Goal: Information Seeking & Learning: Learn about a topic

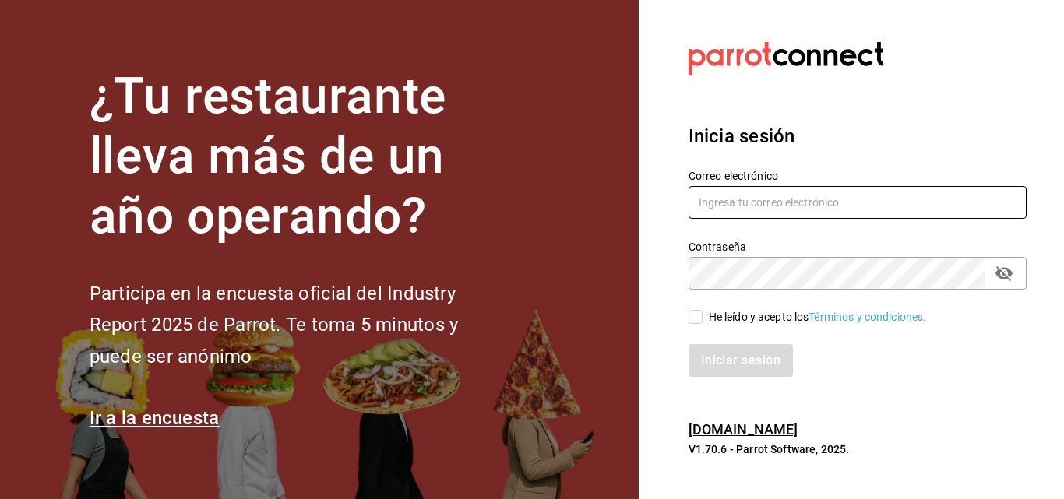
click at [794, 197] on input "text" at bounding box center [858, 202] width 338 height 33
type input "[EMAIL_ADDRESS][DOMAIN_NAME]"
click at [1007, 270] on icon "passwordField" at bounding box center [1004, 273] width 17 height 15
click at [724, 319] on div "He leído y acepto los Términos y condiciones." at bounding box center [818, 317] width 218 height 16
click at [703, 319] on input "He leído y acepto los Términos y condiciones." at bounding box center [696, 317] width 14 height 14
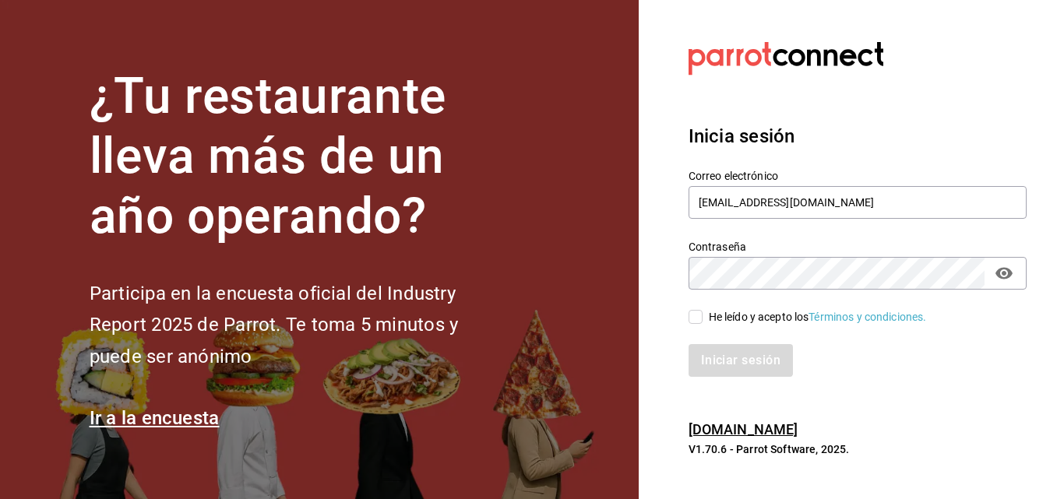
checkbox input "true"
click at [710, 358] on button "Iniciar sesión" at bounding box center [742, 360] width 106 height 33
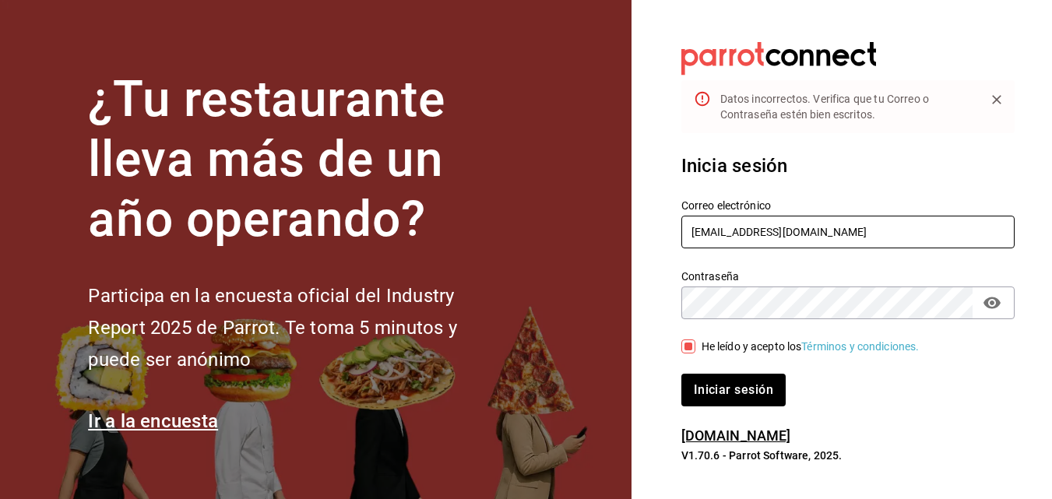
click at [747, 226] on input "[EMAIL_ADDRESS][DOMAIN_NAME]" at bounding box center [848, 232] width 333 height 33
type input "[EMAIL_ADDRESS][DOMAIN_NAME]"
click at [743, 400] on button "Iniciar sesión" at bounding box center [735, 390] width 106 height 33
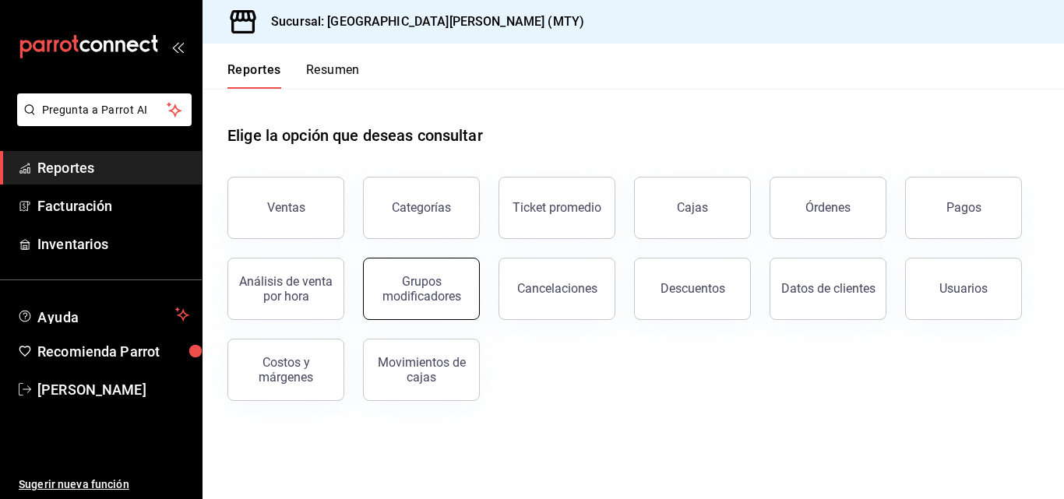
click at [394, 287] on div "Grupos modificadores" at bounding box center [421, 289] width 97 height 30
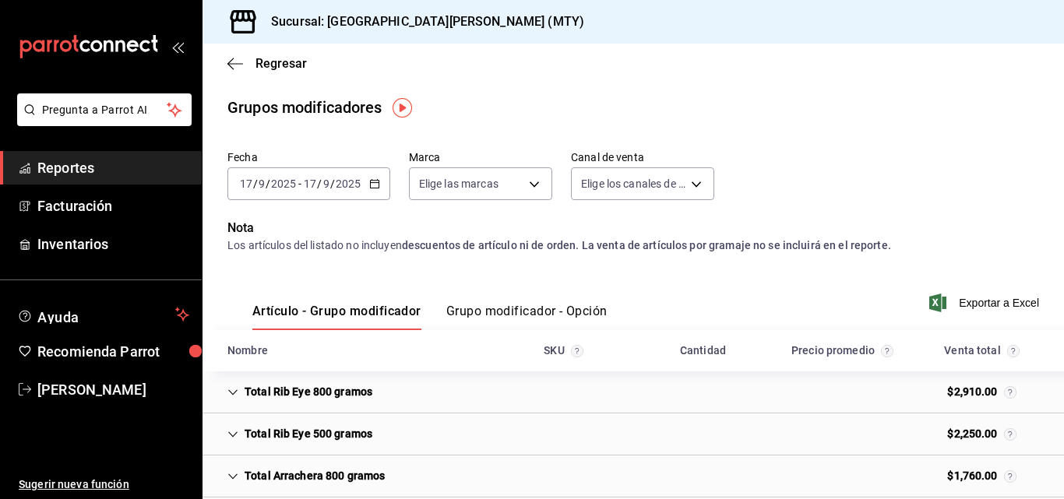
click at [372, 188] on \(Stroke\) "button" at bounding box center [374, 184] width 9 height 9
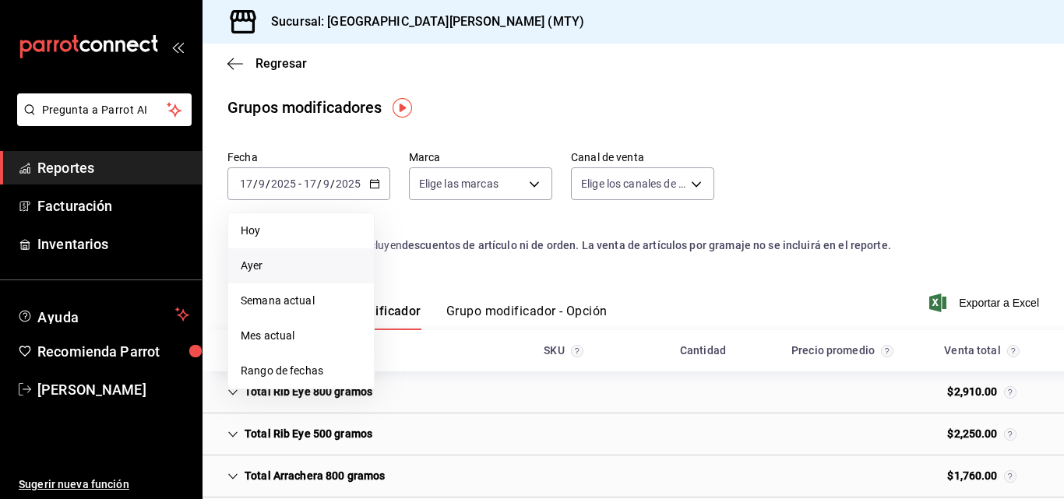
click at [312, 266] on span "Ayer" at bounding box center [301, 266] width 121 height 16
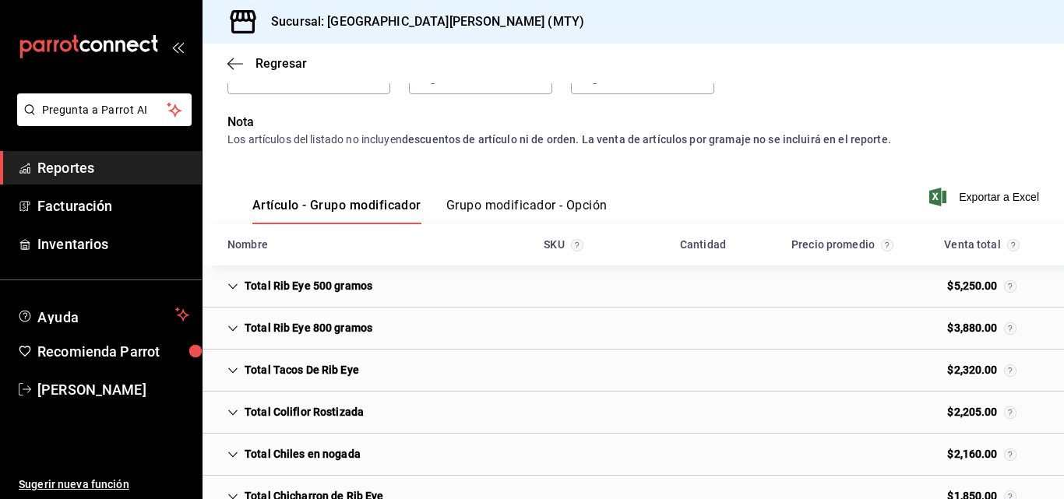
scroll to position [110, 0]
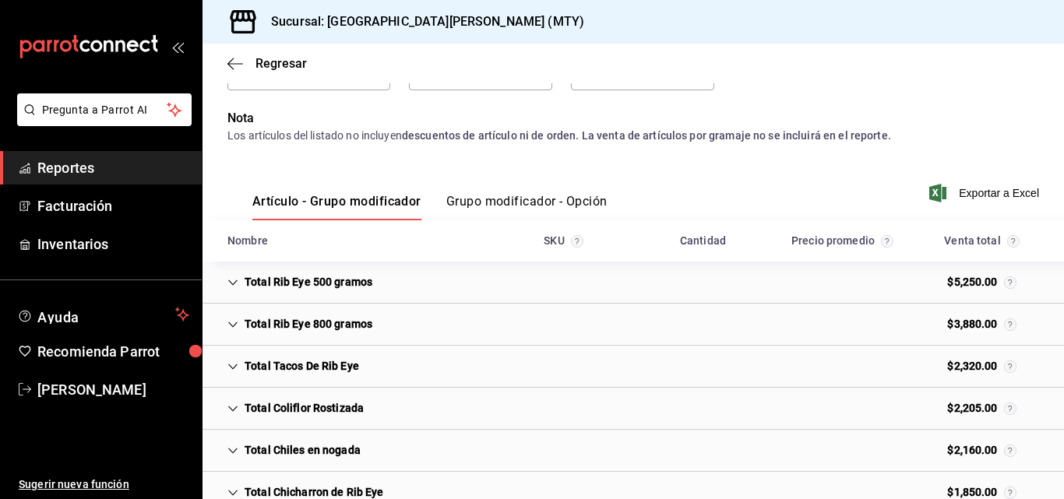
click at [515, 188] on div "Artículo - Grupo modificador Grupo modificador - Opción" at bounding box center [417, 197] width 380 height 45
click at [513, 201] on button "Grupo modificador - Opción" at bounding box center [526, 207] width 161 height 26
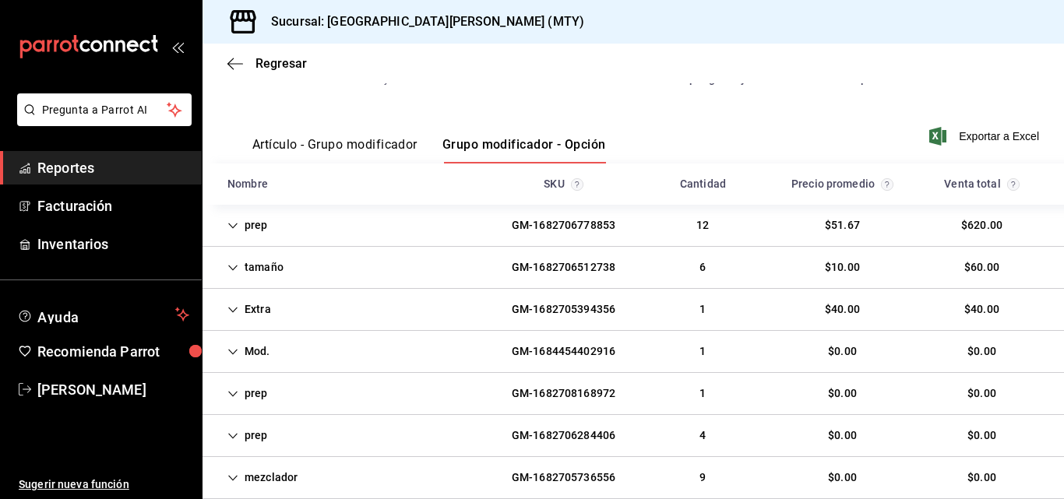
scroll to position [183, 0]
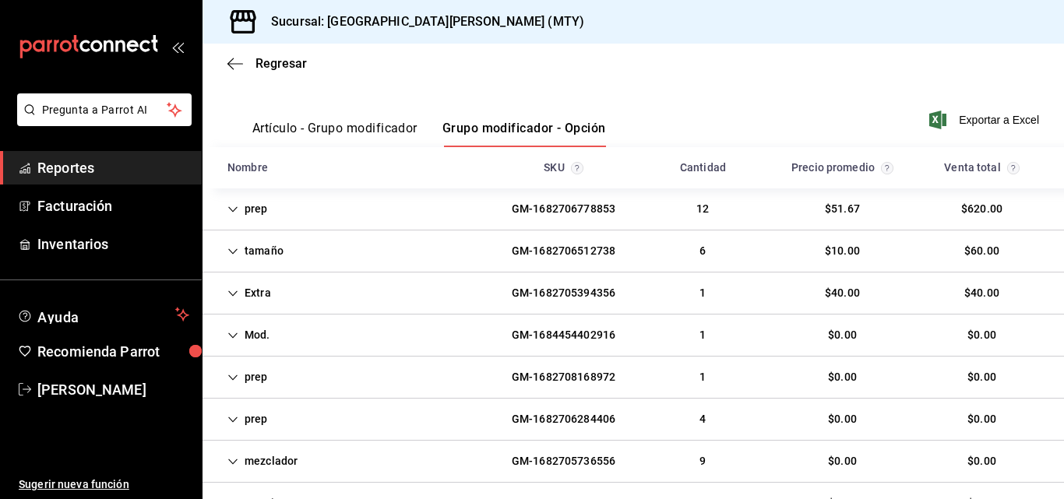
click at [392, 301] on div "Extra GM-1682705394356 1 $40.00 $40.00" at bounding box center [634, 294] width 862 height 42
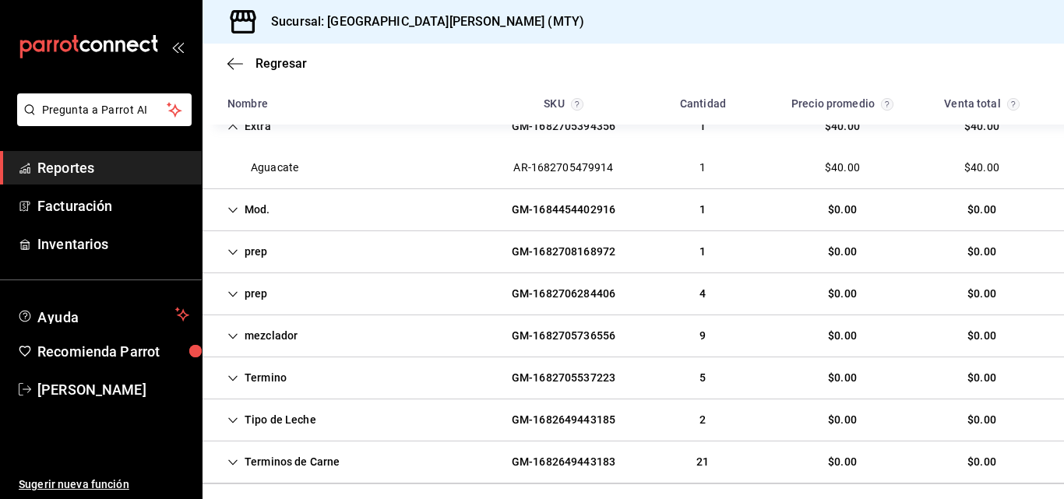
scroll to position [410, 0]
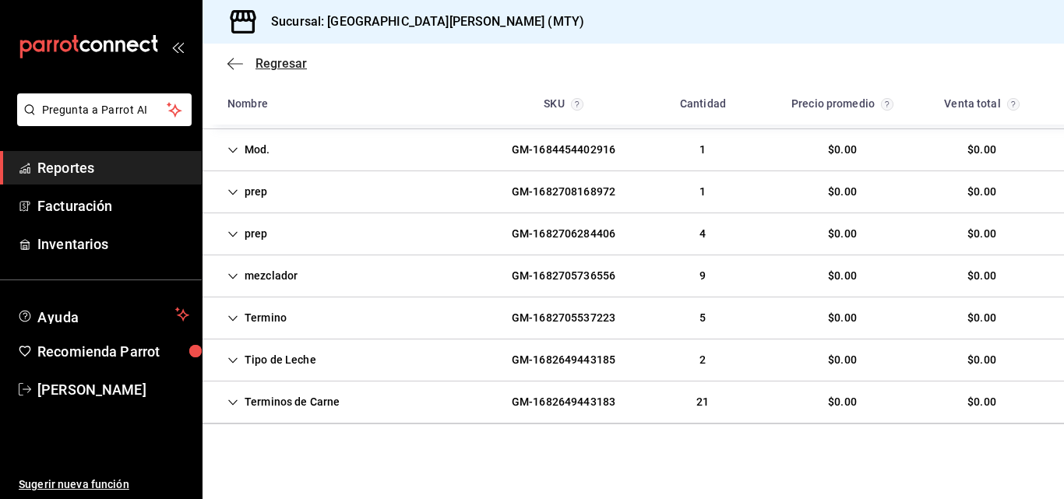
click at [234, 62] on icon "button" at bounding box center [235, 64] width 16 height 14
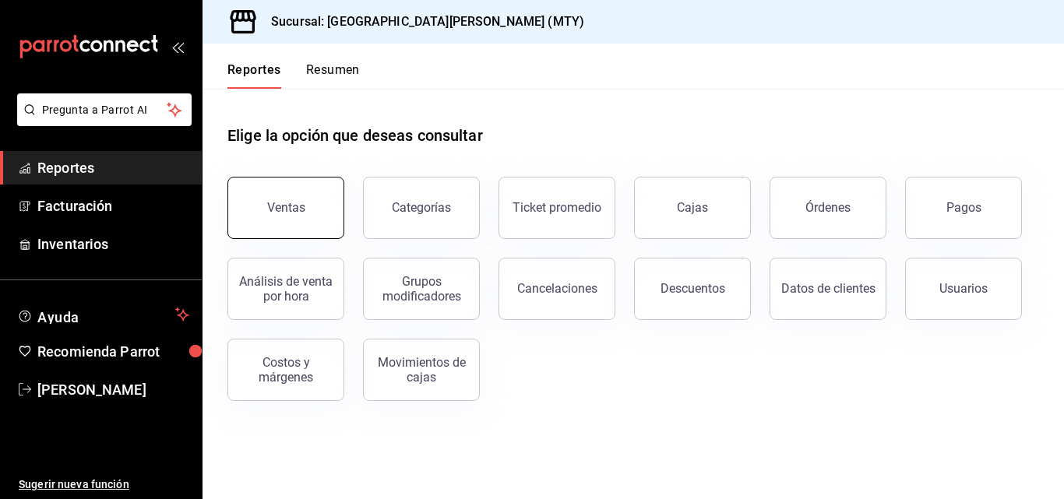
click at [266, 204] on button "Ventas" at bounding box center [285, 208] width 117 height 62
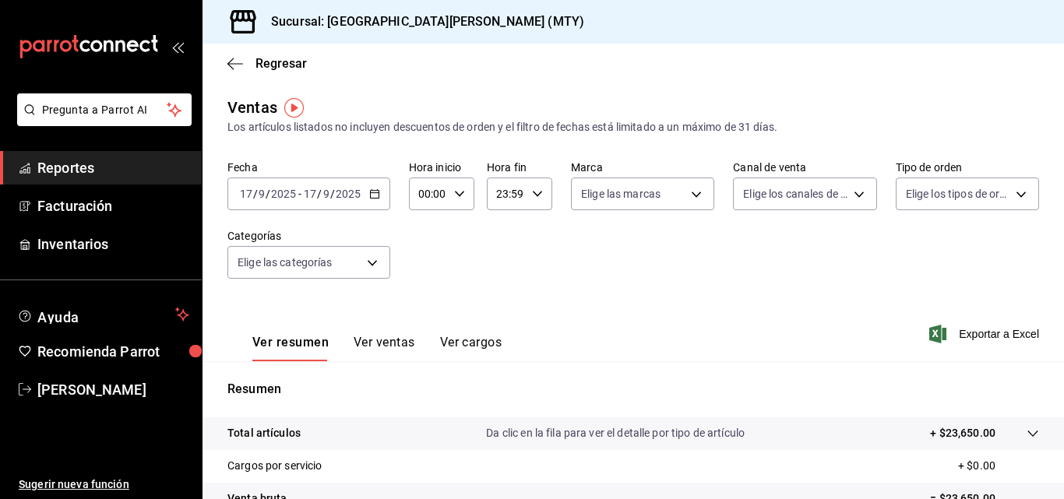
click at [365, 190] on div "[DATE] [DATE] - [DATE] [DATE]" at bounding box center [308, 194] width 163 height 33
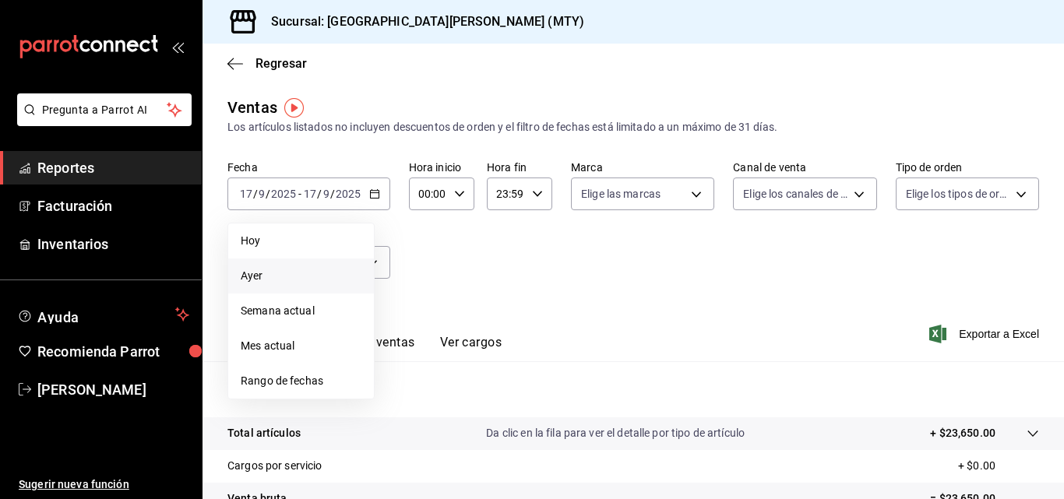
click at [308, 273] on span "Ayer" at bounding box center [301, 276] width 121 height 16
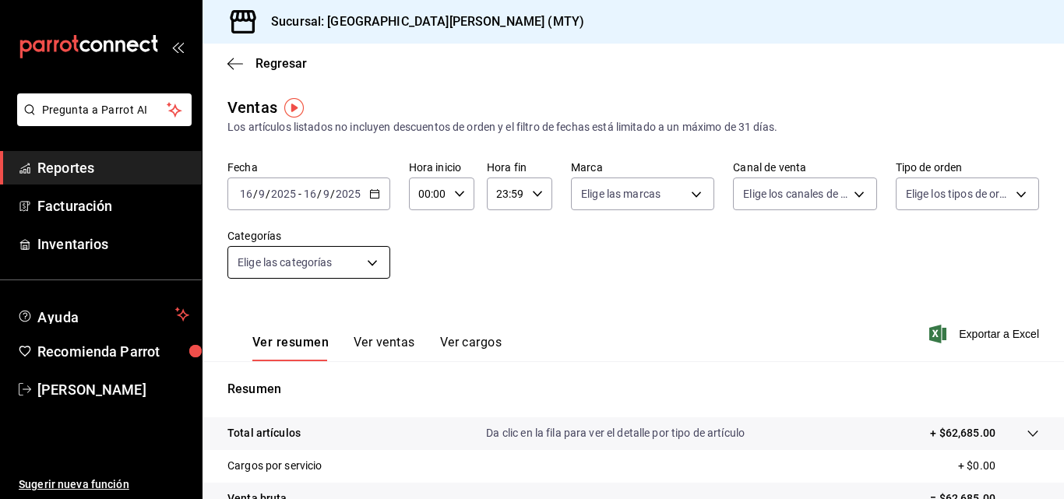
click at [351, 251] on body "Pregunta a Parrot AI Reportes Facturación Inventarios Ayuda Recomienda Parrot […" at bounding box center [532, 249] width 1064 height 499
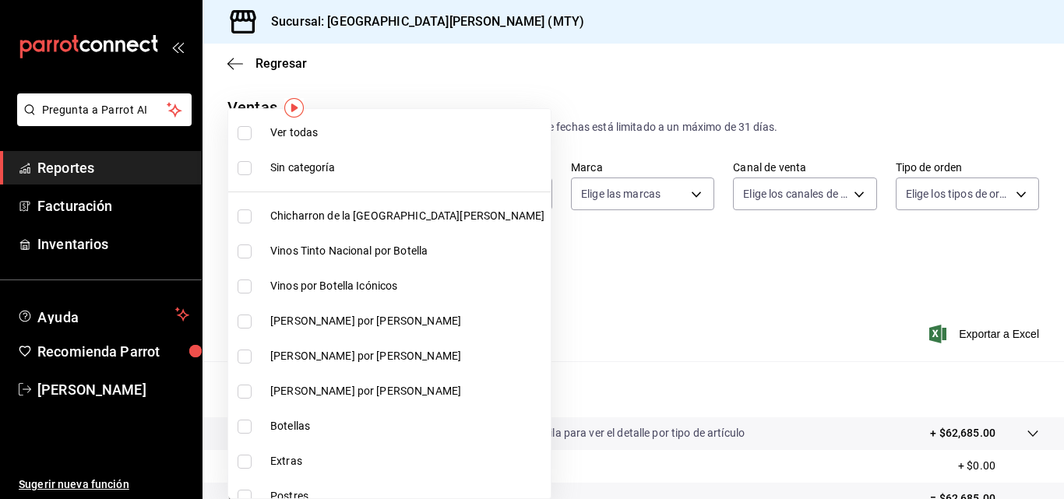
click at [344, 227] on li "Chicharron de la [GEOGRAPHIC_DATA][PERSON_NAME]" at bounding box center [389, 216] width 323 height 35
type input "f0f1c746-f3c3-4ccc-a6c7-92491a04bd66"
checkbox input "true"
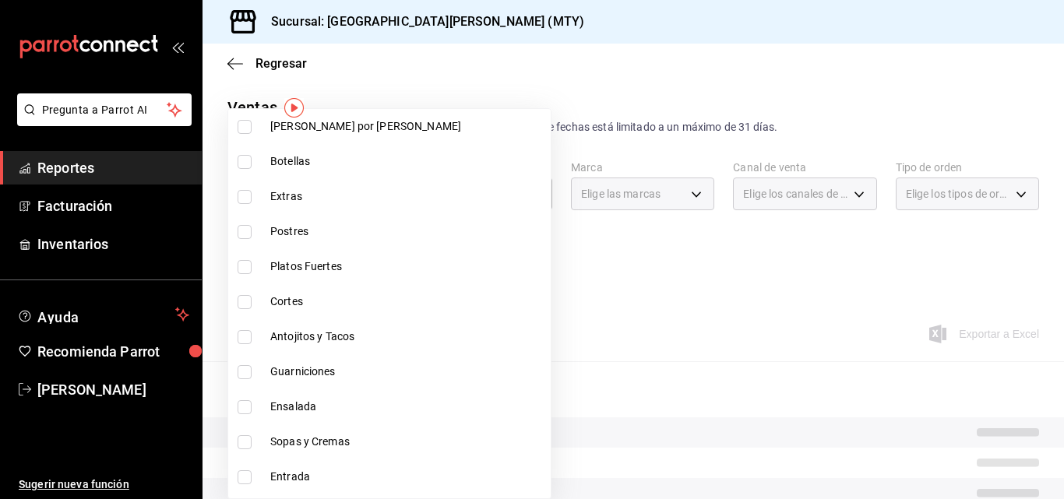
scroll to position [266, 0]
click at [330, 205] on li "Extras" at bounding box center [389, 195] width 323 height 35
type input "f0f1c746-f3c3-4ccc-a6c7-92491a04bd66,ce59e6b0-fd83-4b10-87da-79468a59da8e"
checkbox input "true"
click at [316, 236] on span "Postres" at bounding box center [407, 231] width 274 height 16
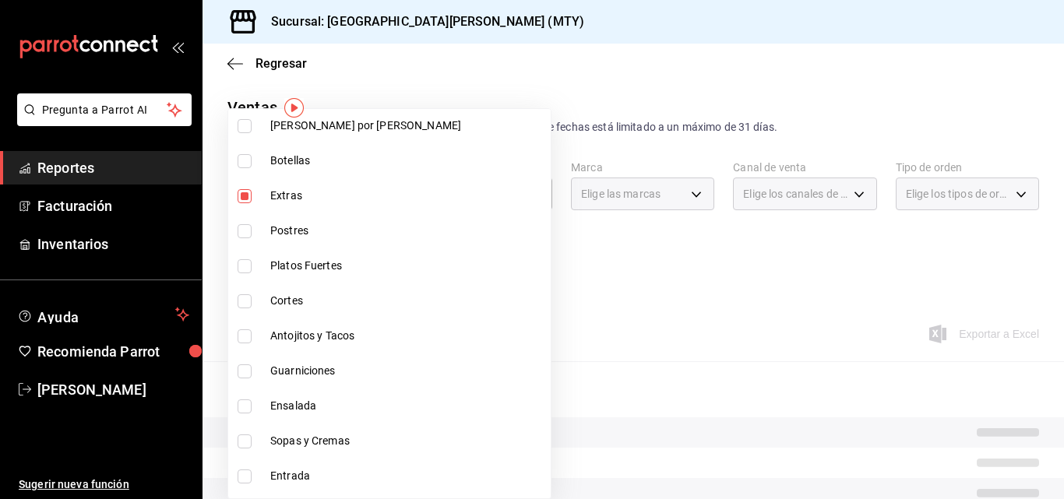
type input "f0f1c746-f3c3-4ccc-a6c7-92491a04bd66,ce59e6b0-fd83-4b10-87da-79468a59da8e,b5dc4…"
checkbox input "true"
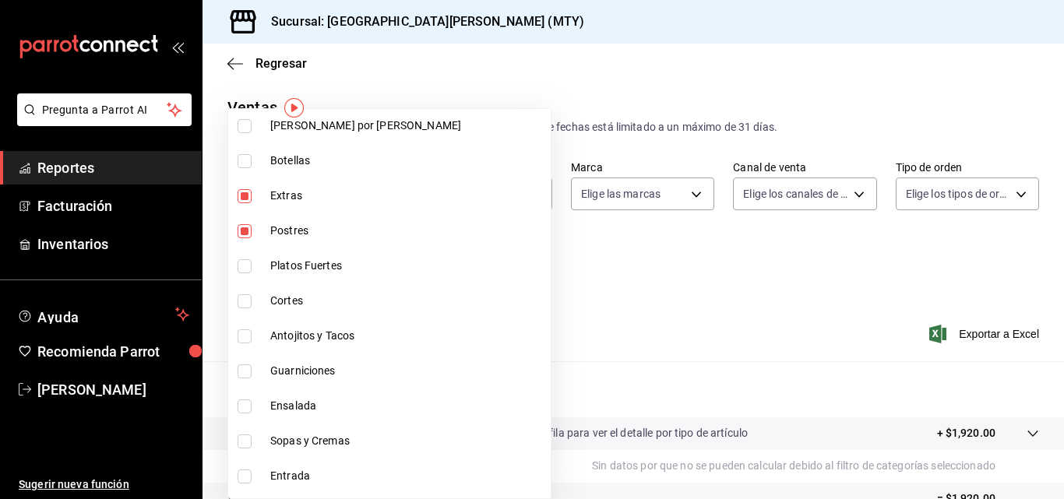
click at [308, 255] on li "Platos Fuertes" at bounding box center [389, 266] width 323 height 35
type input "f0f1c746-f3c3-4ccc-a6c7-92491a04bd66,ce59e6b0-fd83-4b10-87da-79468a59da8e,b5dc4…"
checkbox input "true"
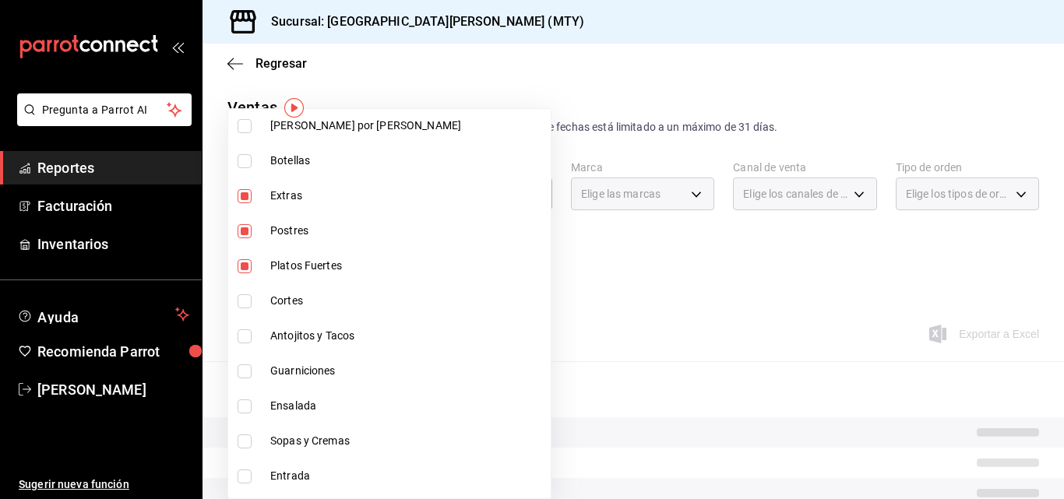
click at [295, 294] on span "Cortes" at bounding box center [407, 301] width 274 height 16
type input "f0f1c746-f3c3-4ccc-a6c7-92491a04bd66,ce59e6b0-fd83-4b10-87da-79468a59da8e,b5dc4…"
checkbox input "true"
click at [294, 352] on li "Antojitos y Tacos" at bounding box center [389, 336] width 323 height 35
type input "f0f1c746-f3c3-4ccc-a6c7-92491a04bd66,ce59e6b0-fd83-4b10-87da-79468a59da8e,b5dc4…"
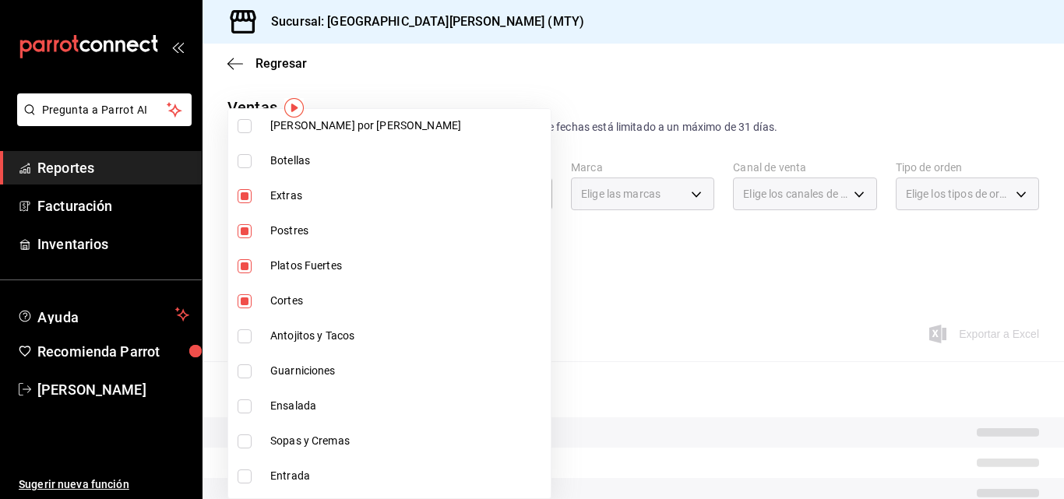
checkbox input "true"
click at [282, 375] on span "Guarniciones" at bounding box center [407, 371] width 274 height 16
type input "f0f1c746-f3c3-4ccc-a6c7-92491a04bd66,ce59e6b0-fd83-4b10-87da-79468a59da8e,b5dc4…"
checkbox input "true"
click at [276, 409] on span "Ensalada" at bounding box center [407, 406] width 274 height 16
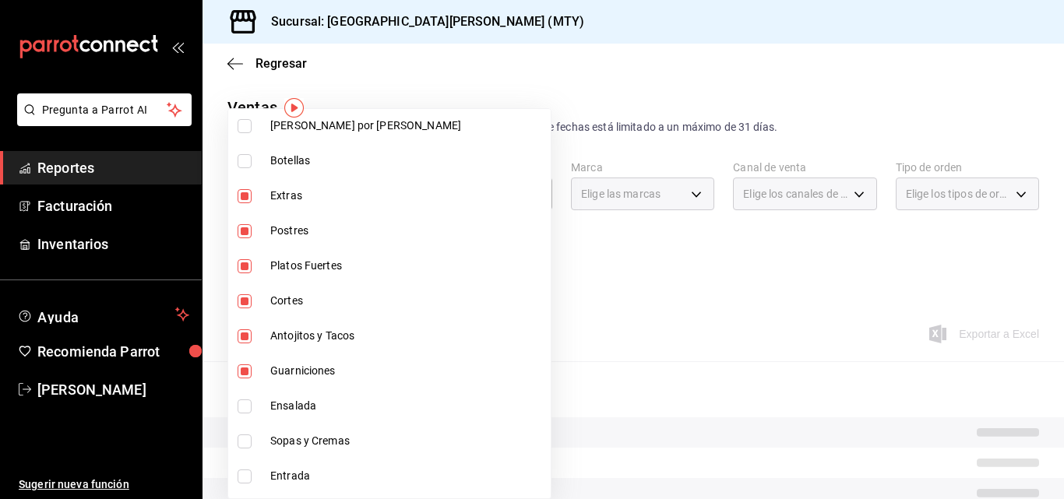
type input "f0f1c746-f3c3-4ccc-a6c7-92491a04bd66,ce59e6b0-fd83-4b10-87da-79468a59da8e,b5dc4…"
checkbox input "true"
click at [272, 442] on span "Sopas y Cremas" at bounding box center [407, 441] width 274 height 16
type input "f0f1c746-f3c3-4ccc-a6c7-92491a04bd66,ce59e6b0-fd83-4b10-87da-79468a59da8e,b5dc4…"
checkbox input "true"
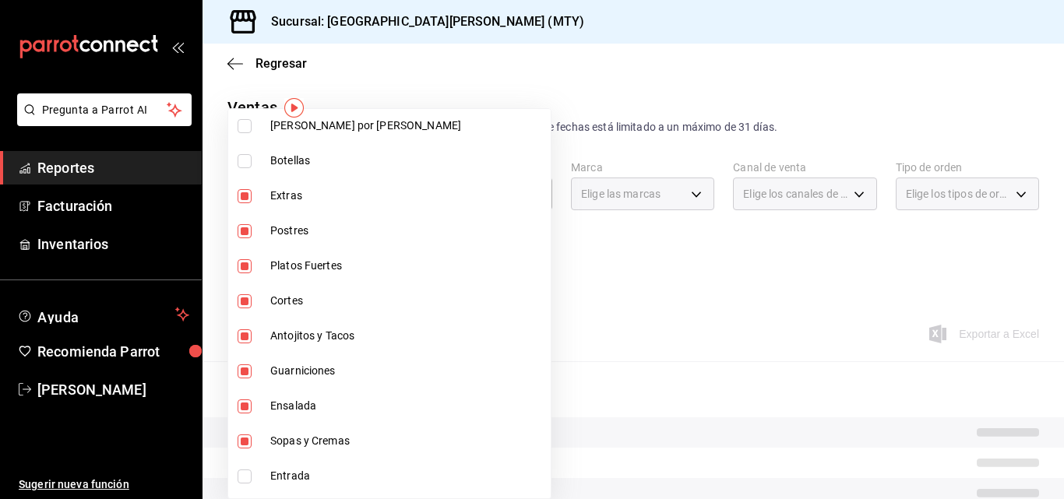
click at [266, 481] on li "Entrada" at bounding box center [389, 476] width 323 height 35
type input "f0f1c746-f3c3-4ccc-a6c7-92491a04bd66,ce59e6b0-fd83-4b10-87da-79468a59da8e,b5dc4…"
checkbox input "true"
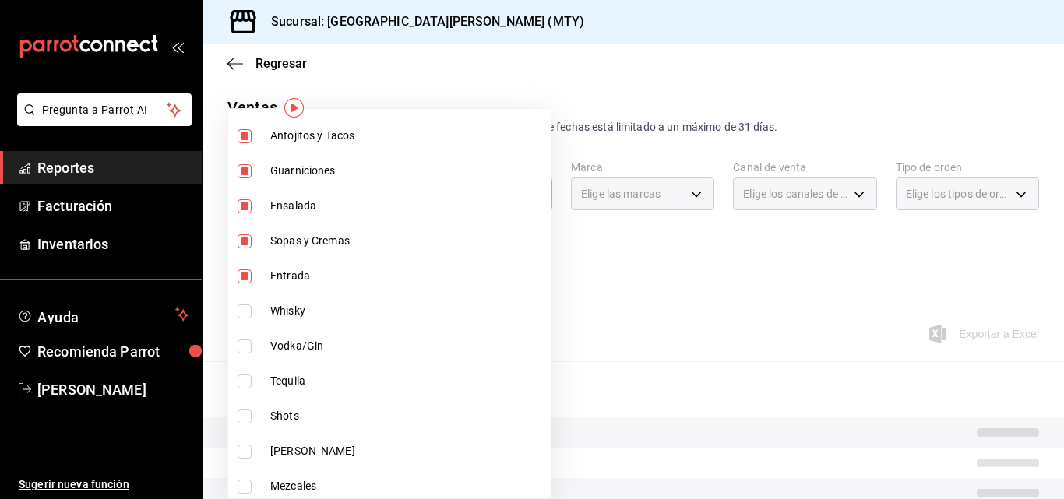
scroll to position [467, 0]
click at [699, 297] on div at bounding box center [532, 249] width 1064 height 499
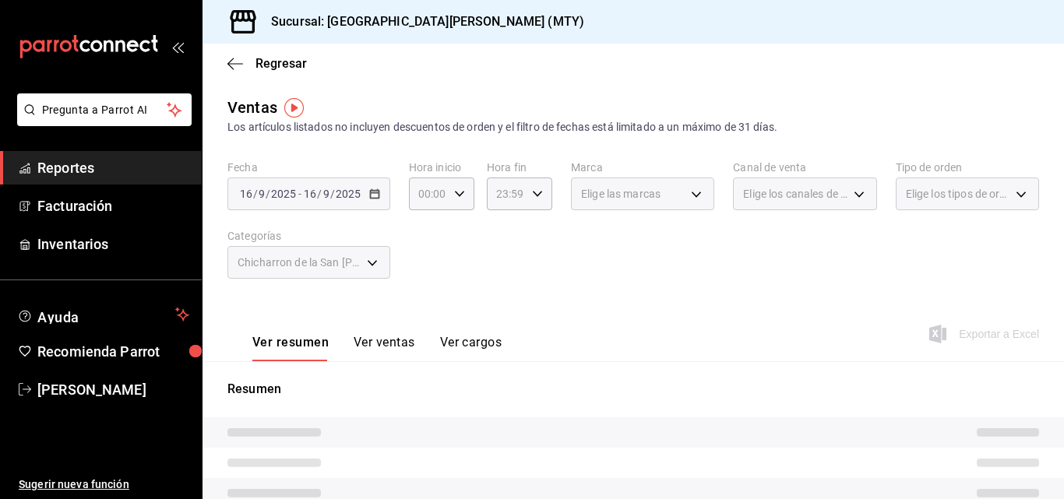
click at [383, 343] on button "Ver ventas" at bounding box center [385, 348] width 62 height 26
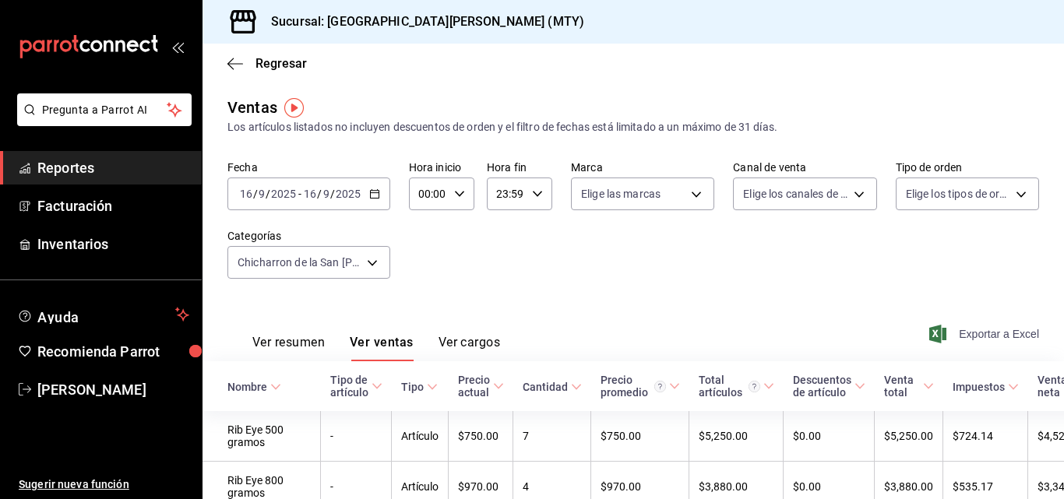
click at [953, 335] on span "Exportar a Excel" at bounding box center [985, 334] width 107 height 19
click at [366, 202] on div "[DATE] [DATE] - [DATE] [DATE]" at bounding box center [308, 194] width 163 height 33
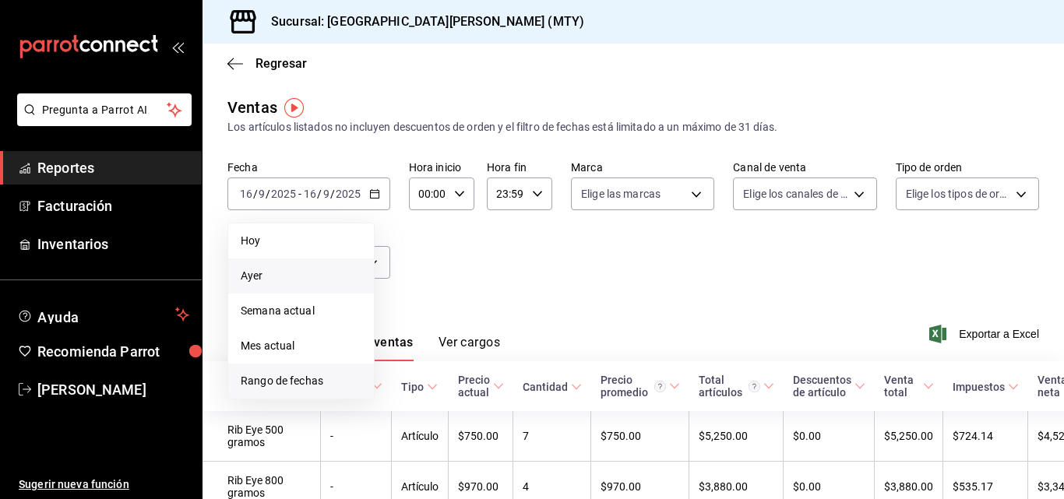
click at [324, 379] on span "Rango de fechas" at bounding box center [301, 381] width 121 height 16
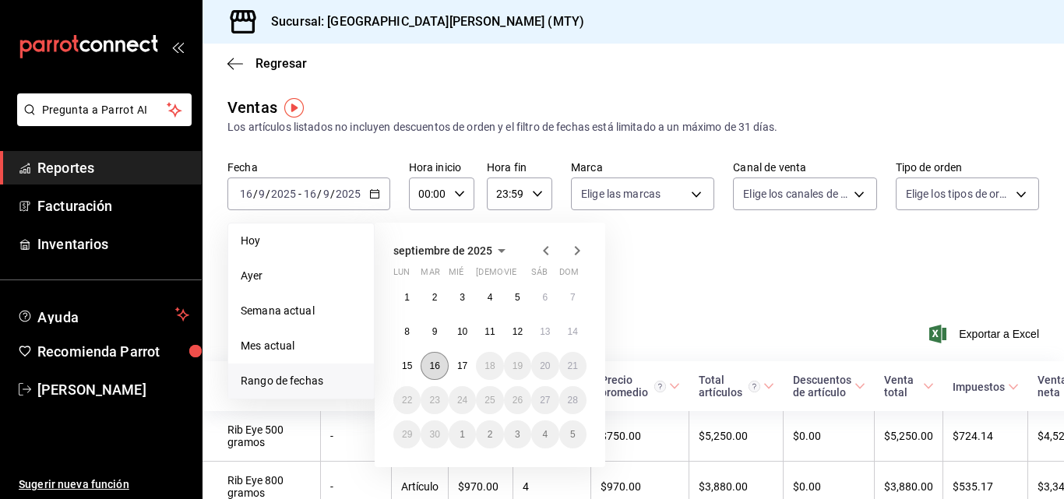
click at [436, 367] on abbr "16" at bounding box center [434, 366] width 10 height 11
click at [453, 333] on button "10" at bounding box center [462, 332] width 27 height 28
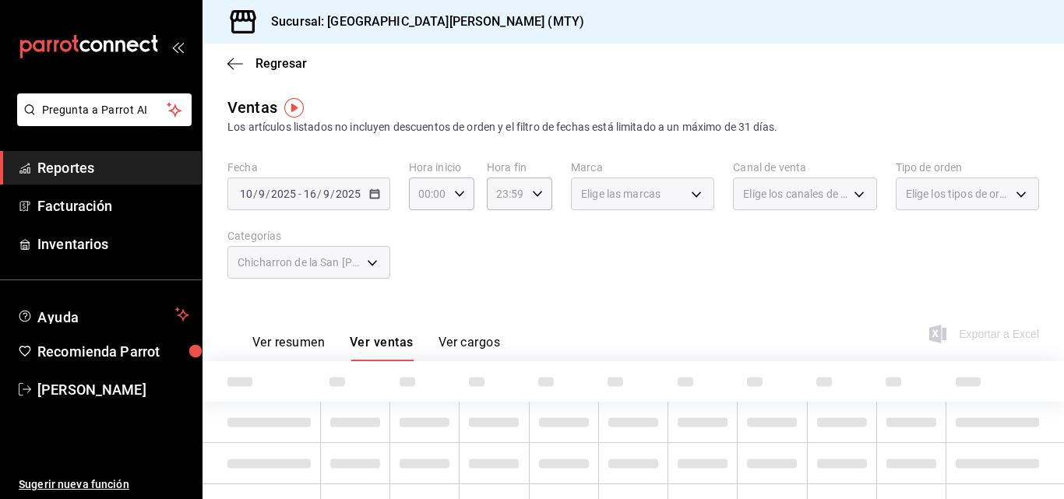
click at [825, 295] on div "Fecha [DATE] [DATE] - [DATE] [DATE] Hora inicio 00:00 Hora inicio Hora fin 23:5…" at bounding box center [633, 228] width 812 height 137
click at [305, 346] on button "Ver resumen" at bounding box center [288, 348] width 72 height 26
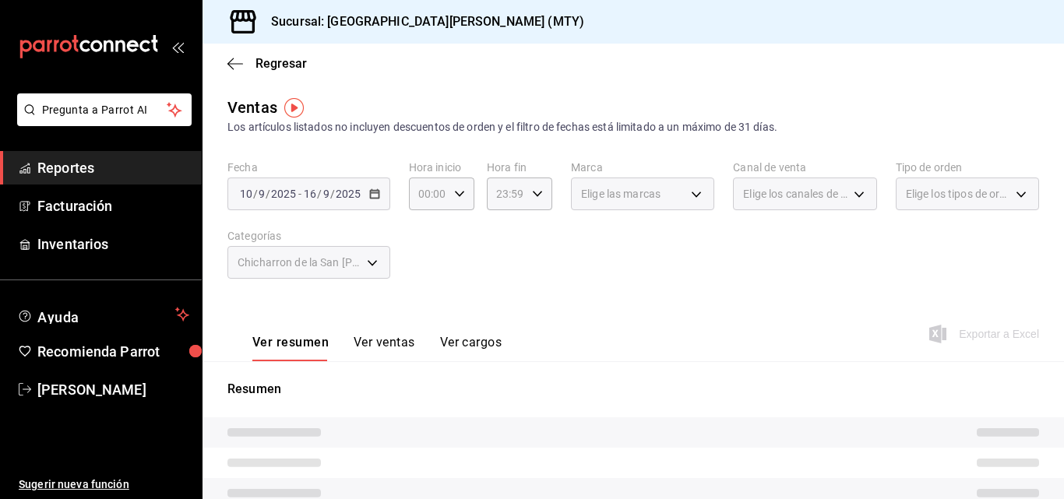
click at [392, 341] on button "Ver ventas" at bounding box center [385, 348] width 62 height 26
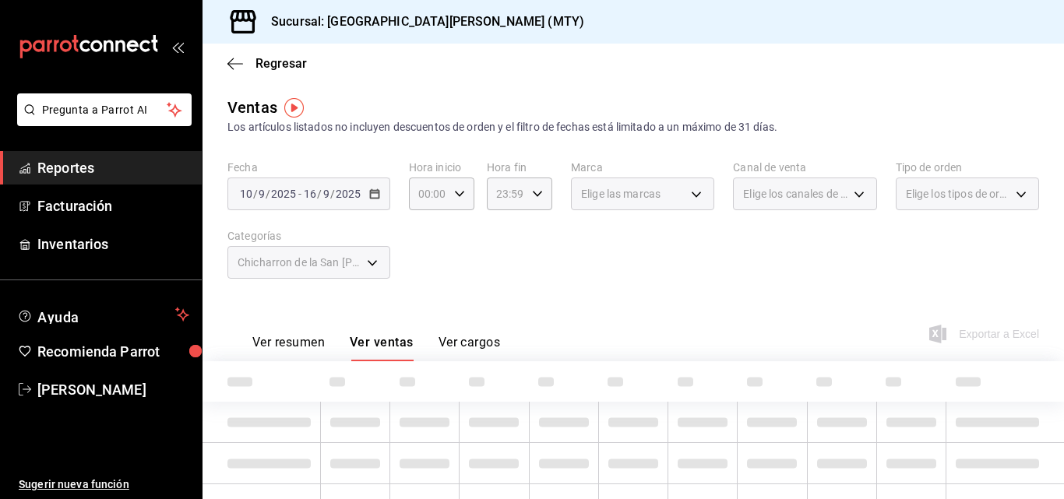
click at [469, 344] on button "Ver cargos" at bounding box center [470, 348] width 62 height 26
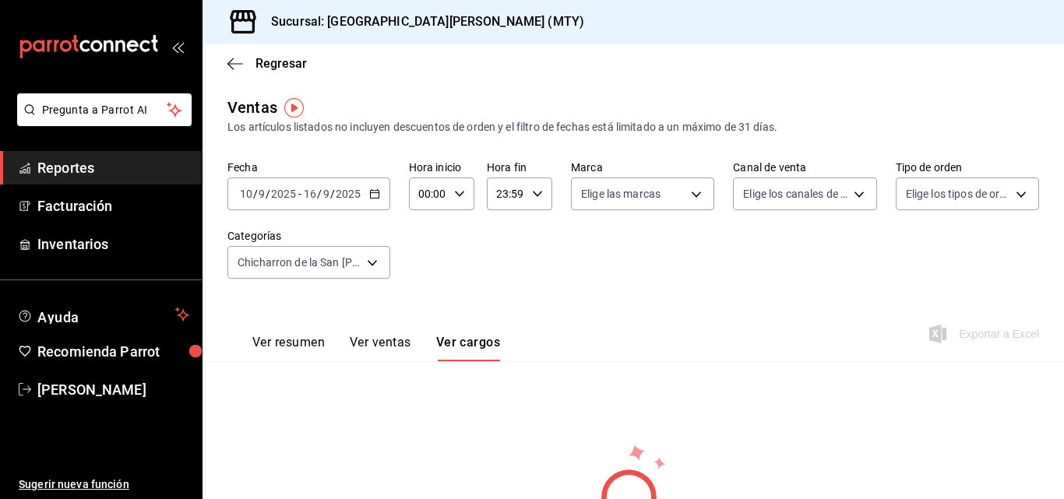
click at [397, 338] on button "Ver ventas" at bounding box center [381, 348] width 62 height 26
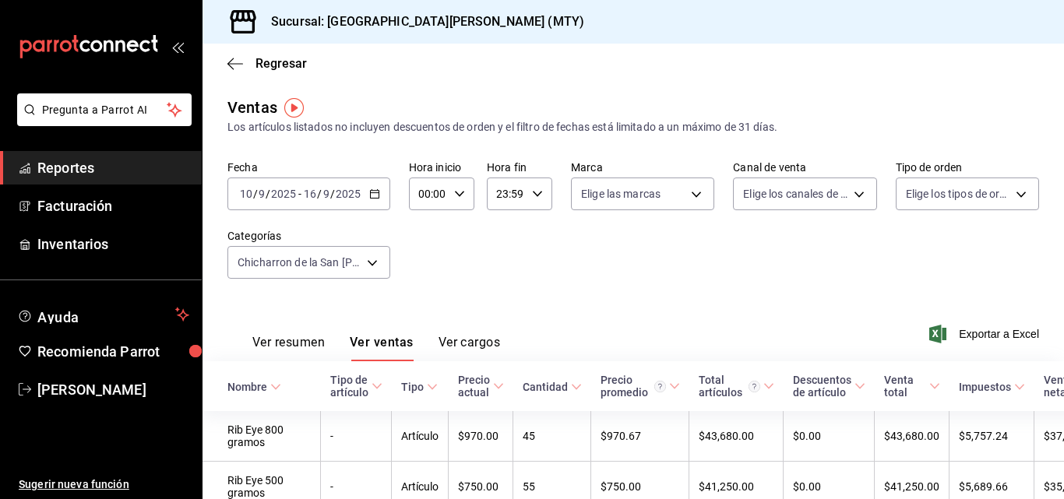
click at [624, 261] on div "Fecha [DATE] [DATE] - [DATE] [DATE] Hora inicio 00:00 Hora inicio Hora fin 23:5…" at bounding box center [633, 228] width 812 height 137
drag, startPoint x: 999, startPoint y: 323, endPoint x: 965, endPoint y: 335, distance: 36.2
click at [965, 335] on span "Exportar a Excel" at bounding box center [985, 334] width 107 height 19
click at [238, 65] on icon "button" at bounding box center [235, 64] width 16 height 14
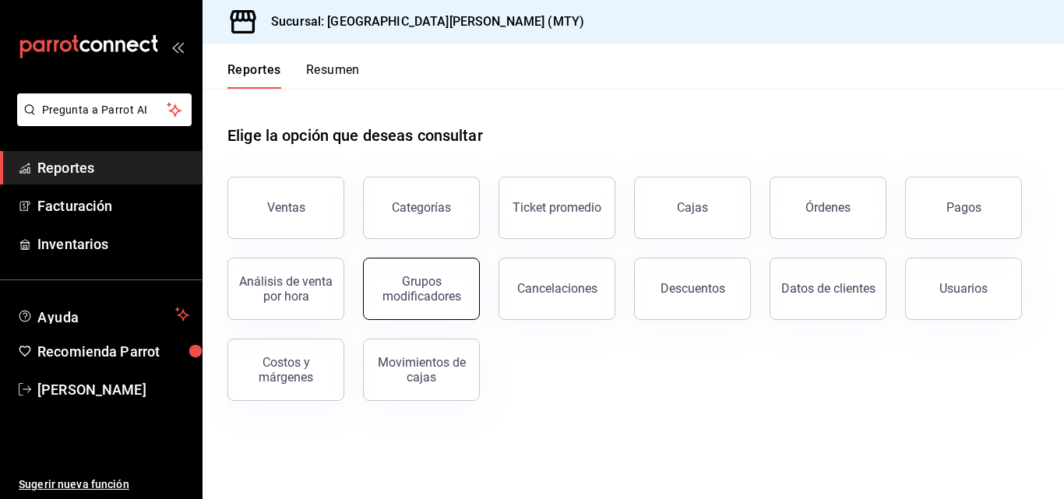
click at [440, 298] on div "Grupos modificadores" at bounding box center [421, 289] width 97 height 30
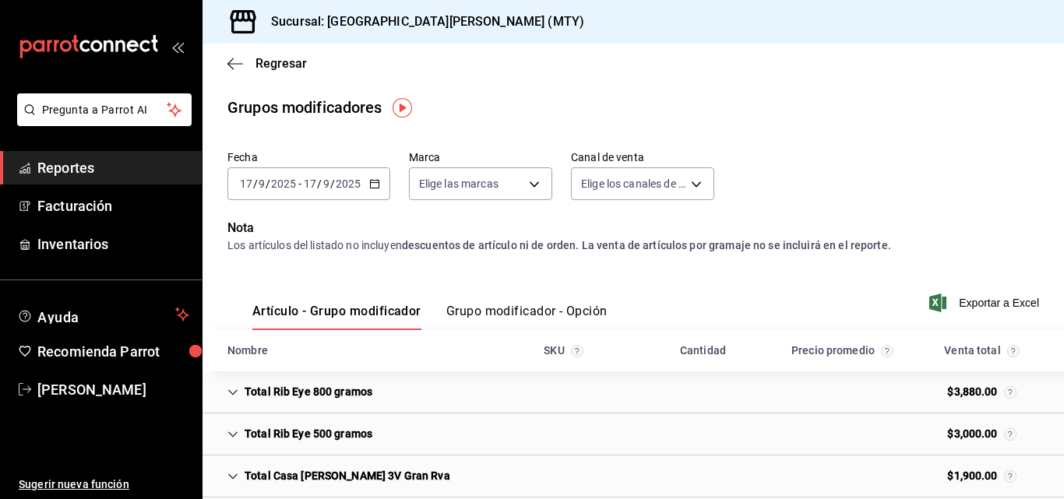
click at [369, 185] on icon "button" at bounding box center [374, 183] width 11 height 11
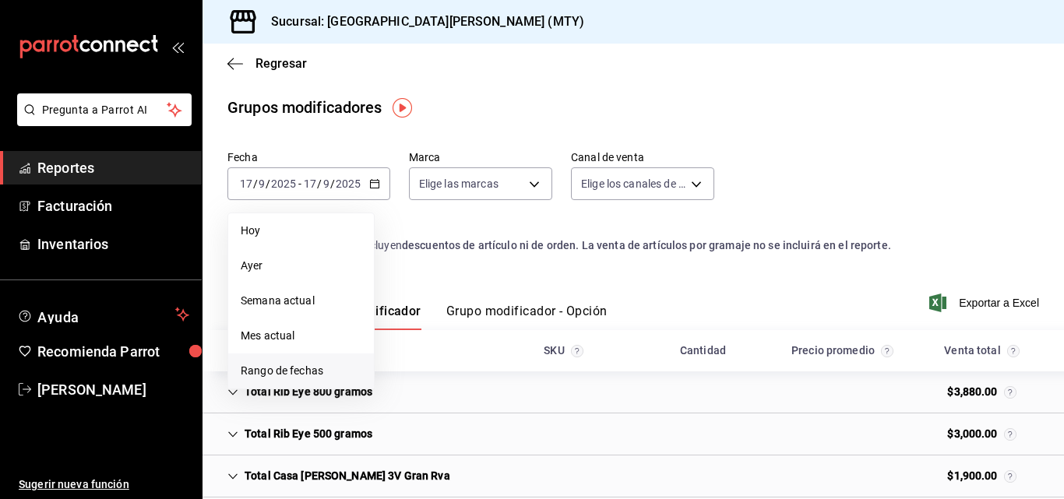
click at [305, 370] on span "Rango de fechas" at bounding box center [301, 371] width 121 height 16
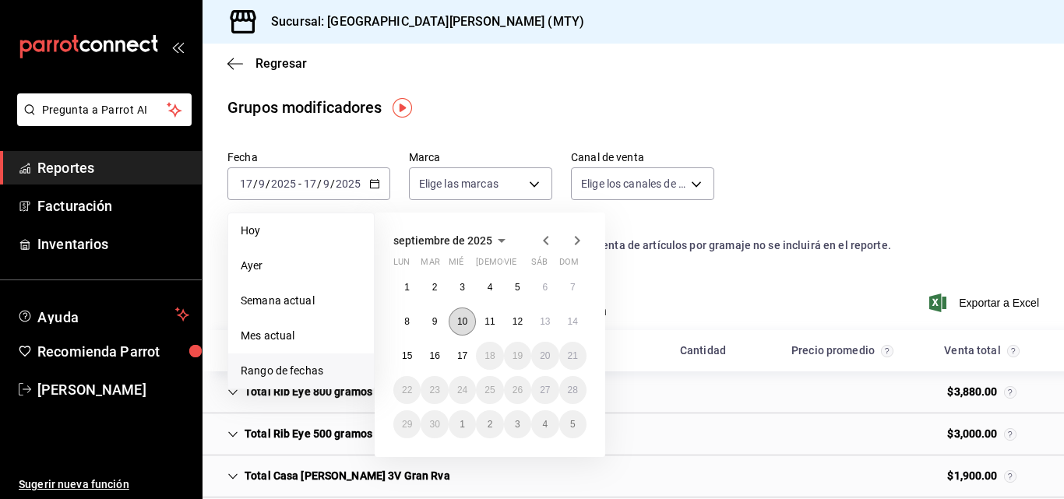
click at [468, 323] on button "10" at bounding box center [462, 322] width 27 height 28
click at [434, 354] on abbr "16" at bounding box center [434, 356] width 10 height 11
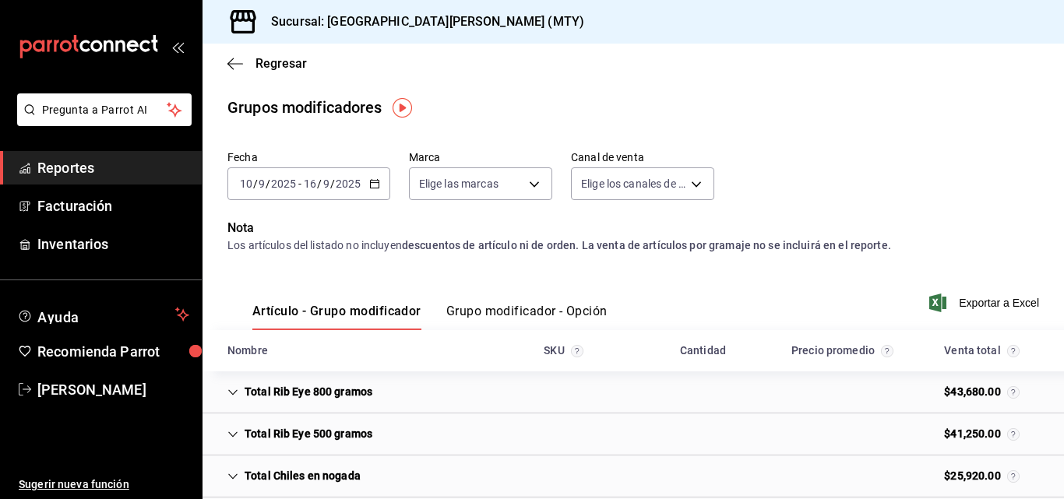
click at [507, 319] on button "Grupo modificador - Opción" at bounding box center [526, 317] width 161 height 26
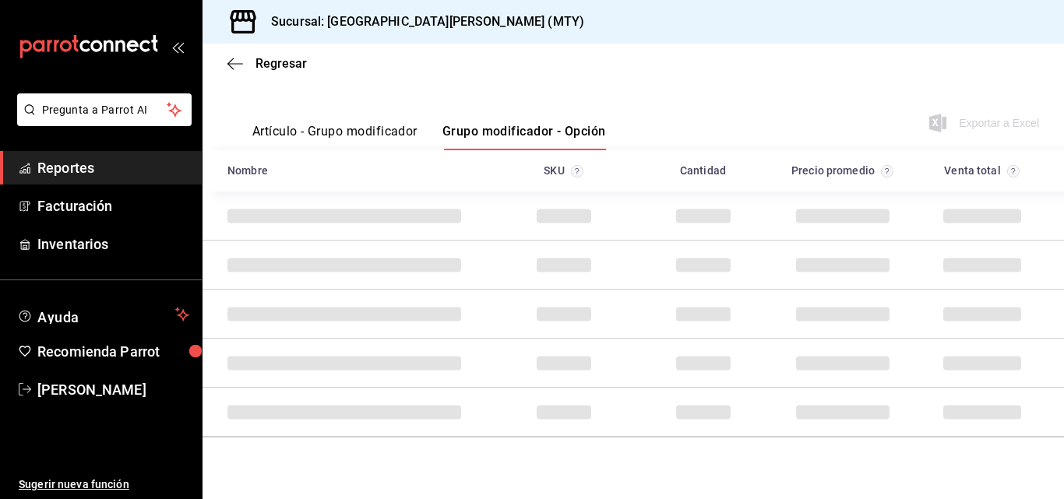
scroll to position [193, 0]
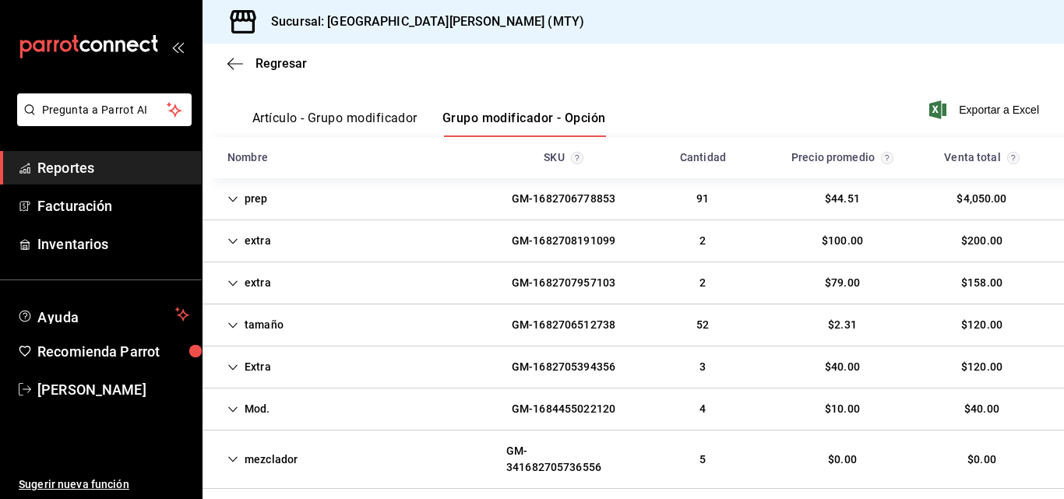
click at [411, 235] on div "extra GM-1682708191099 2 $100.00 $200.00" at bounding box center [634, 241] width 862 height 42
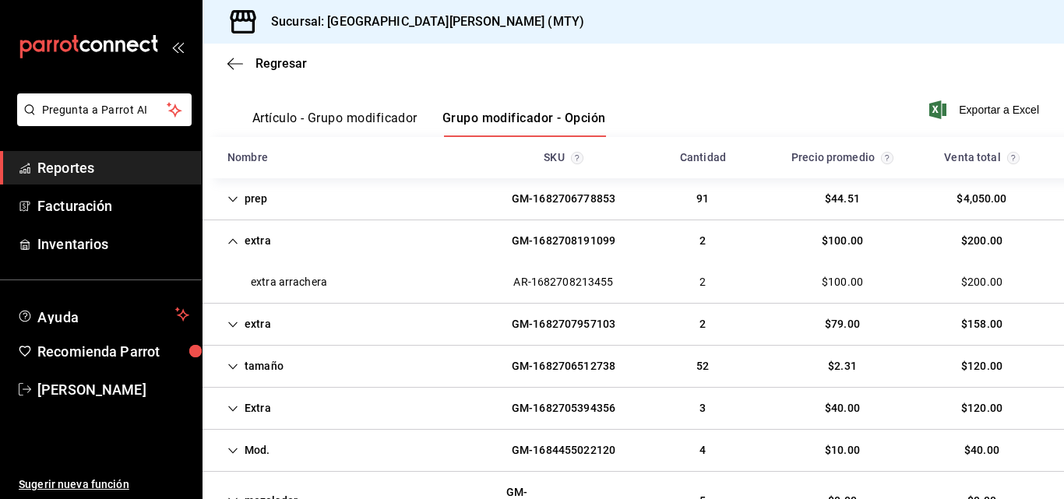
click at [439, 319] on div "extra GM-1682707957103 2 $79.00 $158.00" at bounding box center [634, 325] width 862 height 42
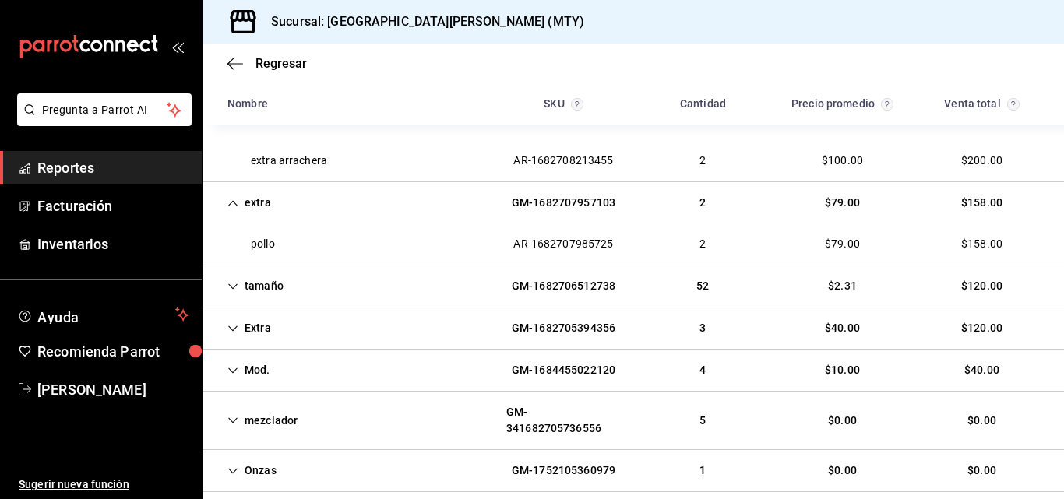
scroll to position [316, 0]
click at [439, 319] on div "Extra GM-1682705394356 3 $40.00 $120.00" at bounding box center [634, 328] width 862 height 42
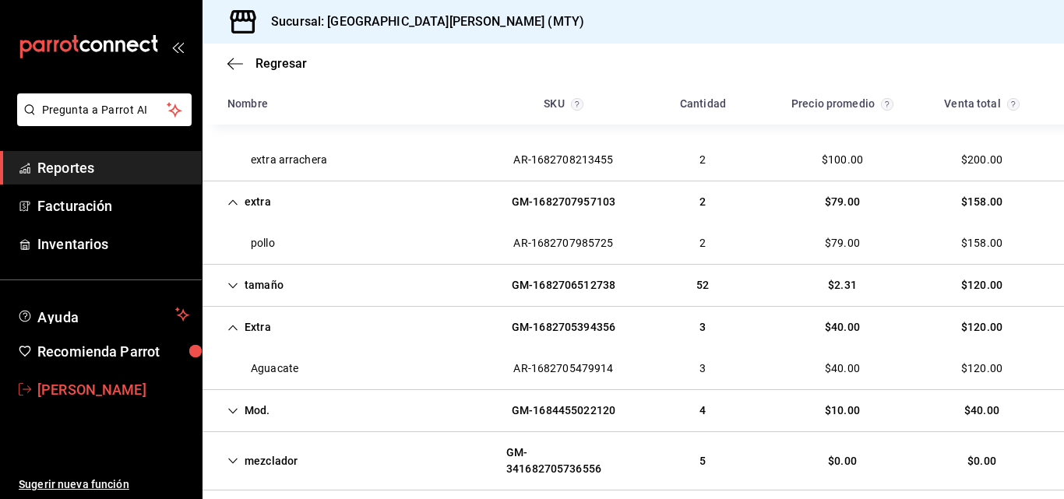
click at [113, 393] on span "[PERSON_NAME]" at bounding box center [113, 389] width 152 height 21
